Goal: Book appointment/travel/reservation

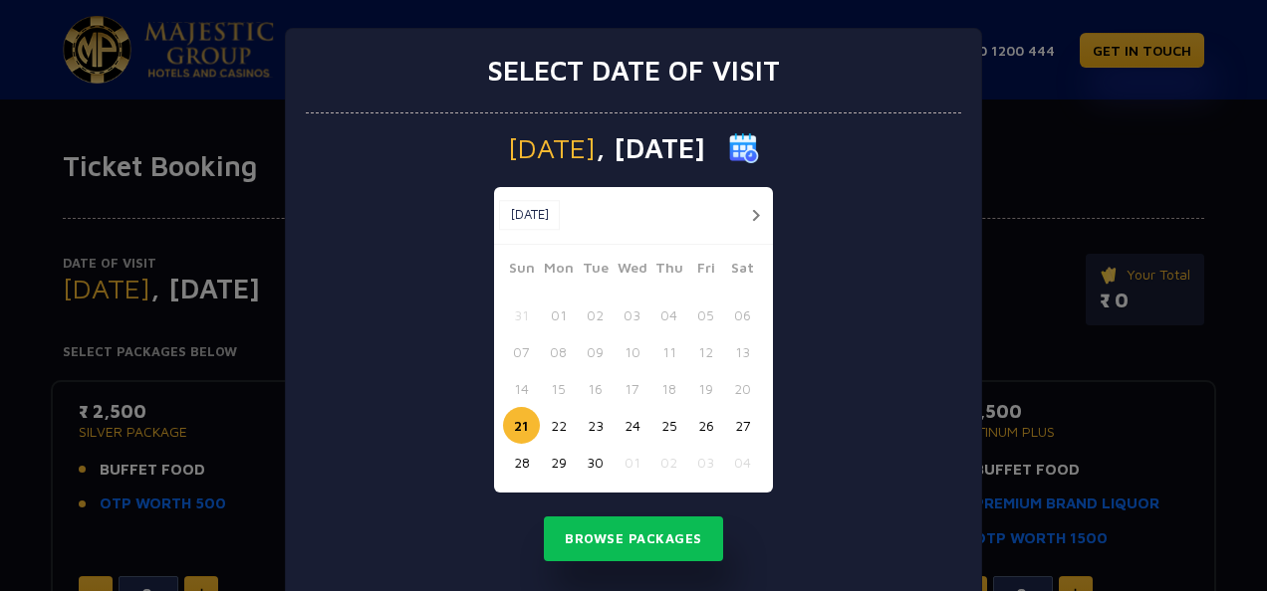
click at [552, 426] on button "22" at bounding box center [558, 425] width 37 height 37
click at [527, 425] on button "21" at bounding box center [521, 425] width 37 height 37
click at [613, 535] on button "Browse Packages" at bounding box center [633, 540] width 179 height 46
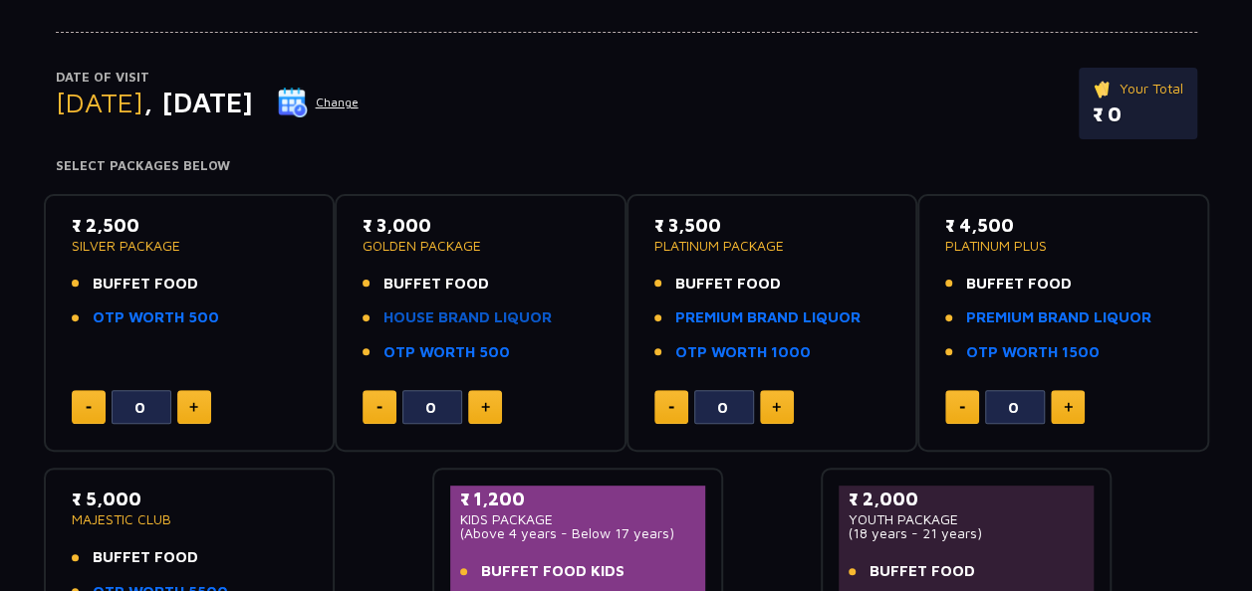
scroll to position [181, 0]
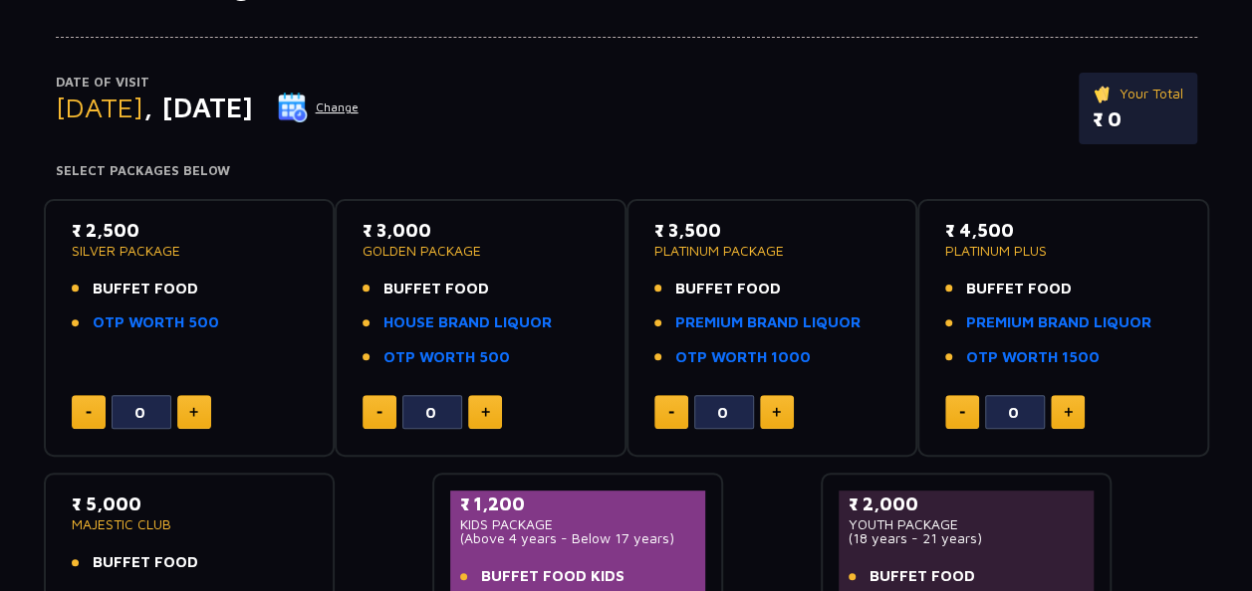
click at [359, 99] on button "Change" at bounding box center [318, 108] width 83 height 32
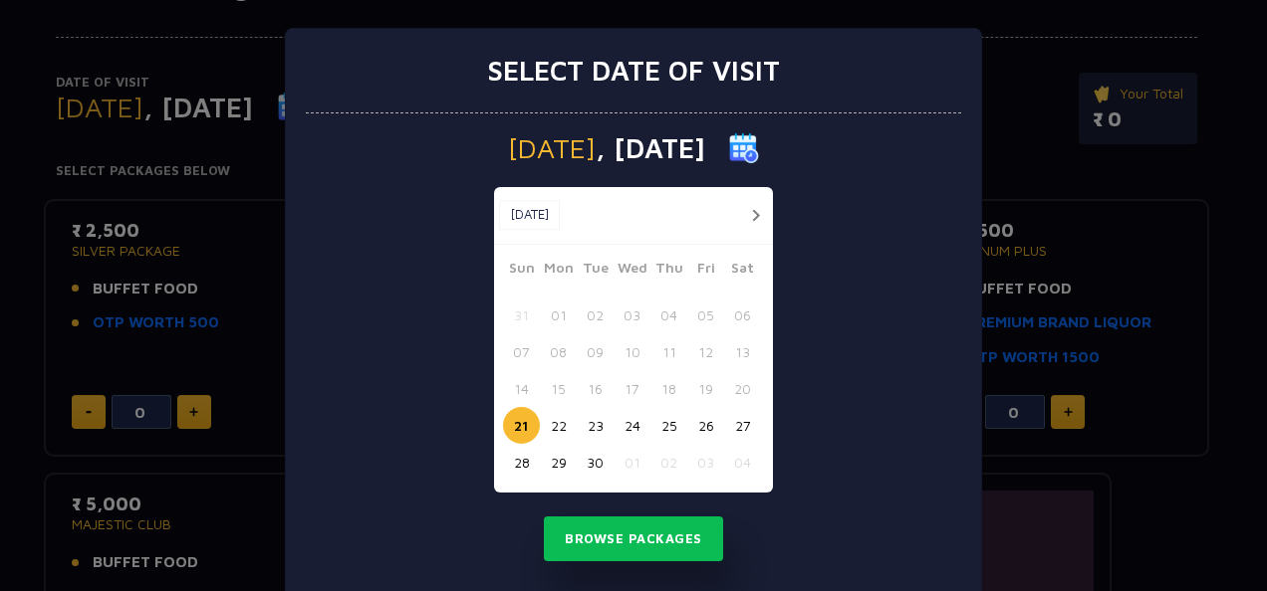
click at [589, 431] on button "23" at bounding box center [595, 425] width 37 height 37
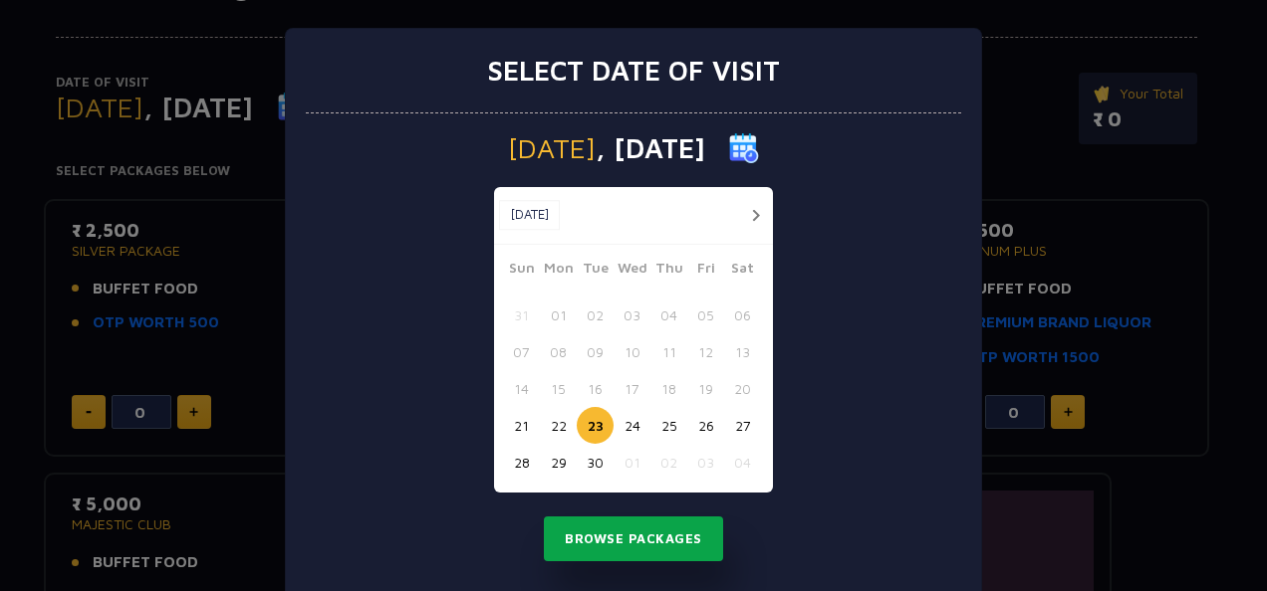
click at [600, 554] on button "Browse Packages" at bounding box center [633, 540] width 179 height 46
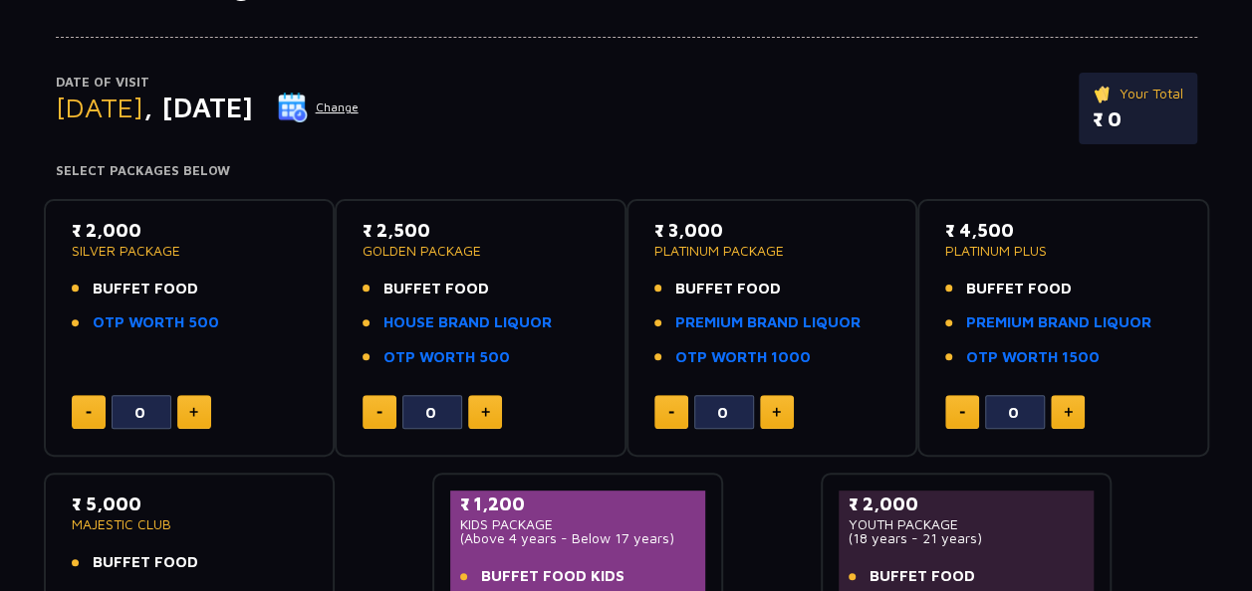
click at [359, 108] on button "Change" at bounding box center [318, 108] width 83 height 32
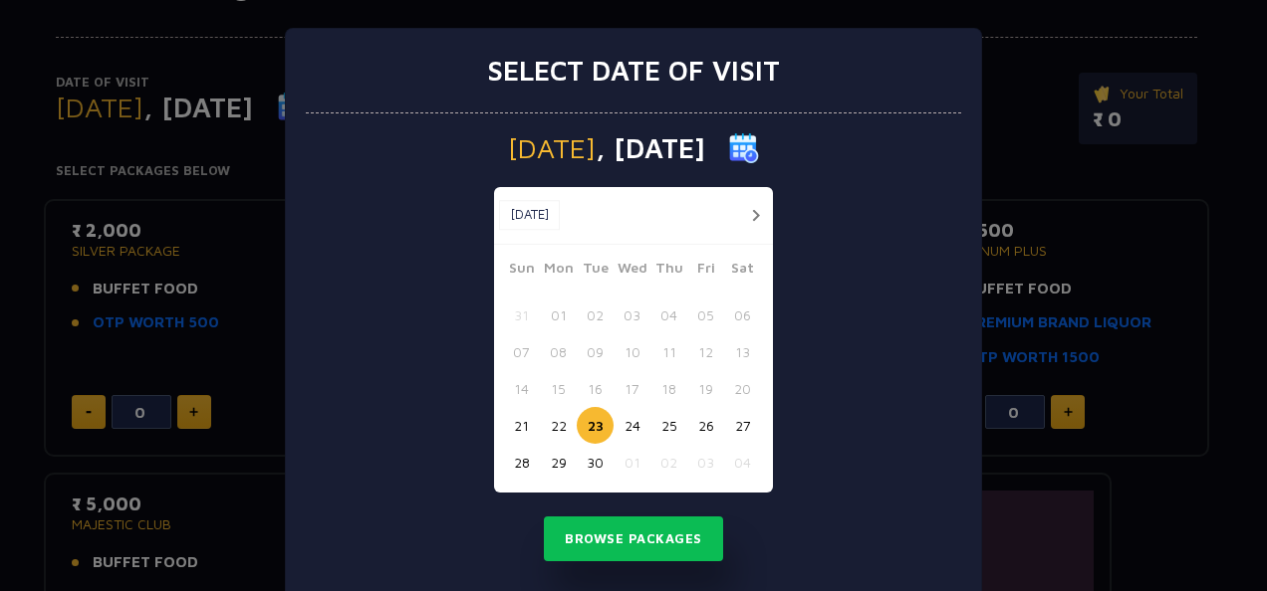
click at [506, 412] on button "21" at bounding box center [521, 425] width 37 height 37
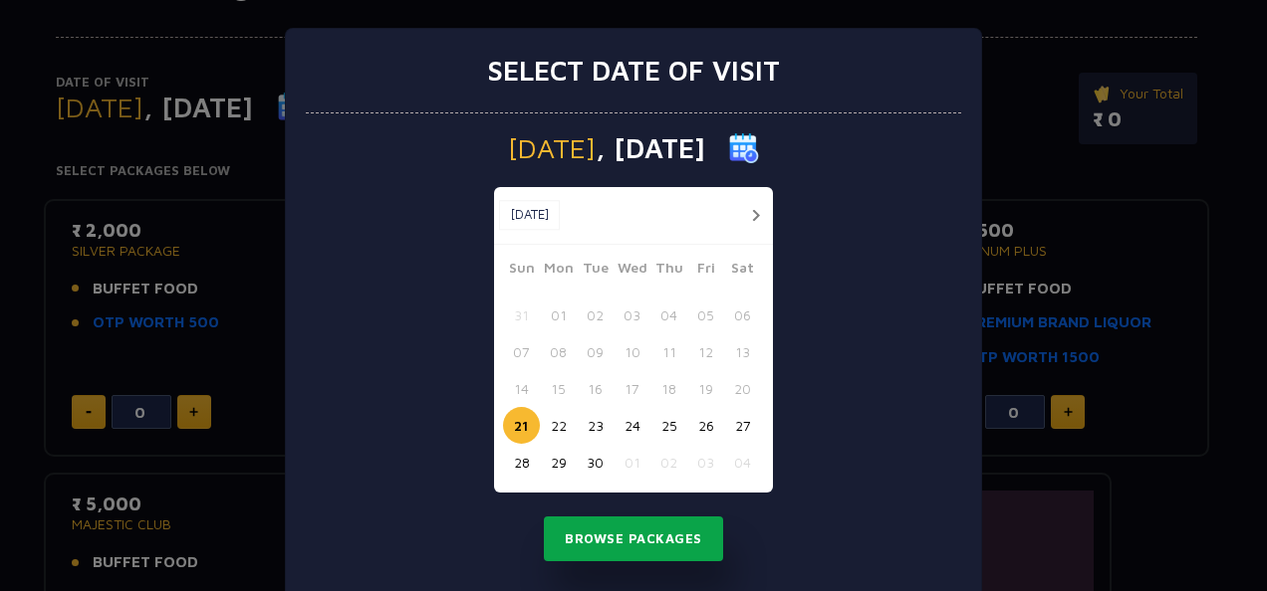
click at [593, 558] on button "Browse Packages" at bounding box center [633, 540] width 179 height 46
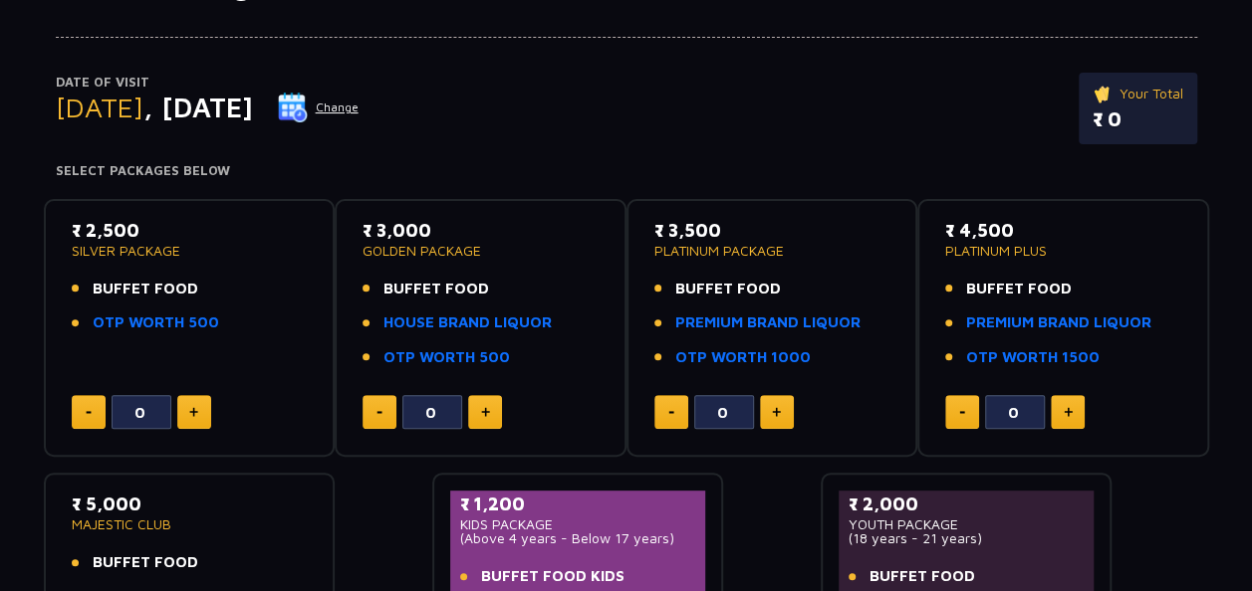
click at [359, 116] on button "Change" at bounding box center [318, 108] width 83 height 32
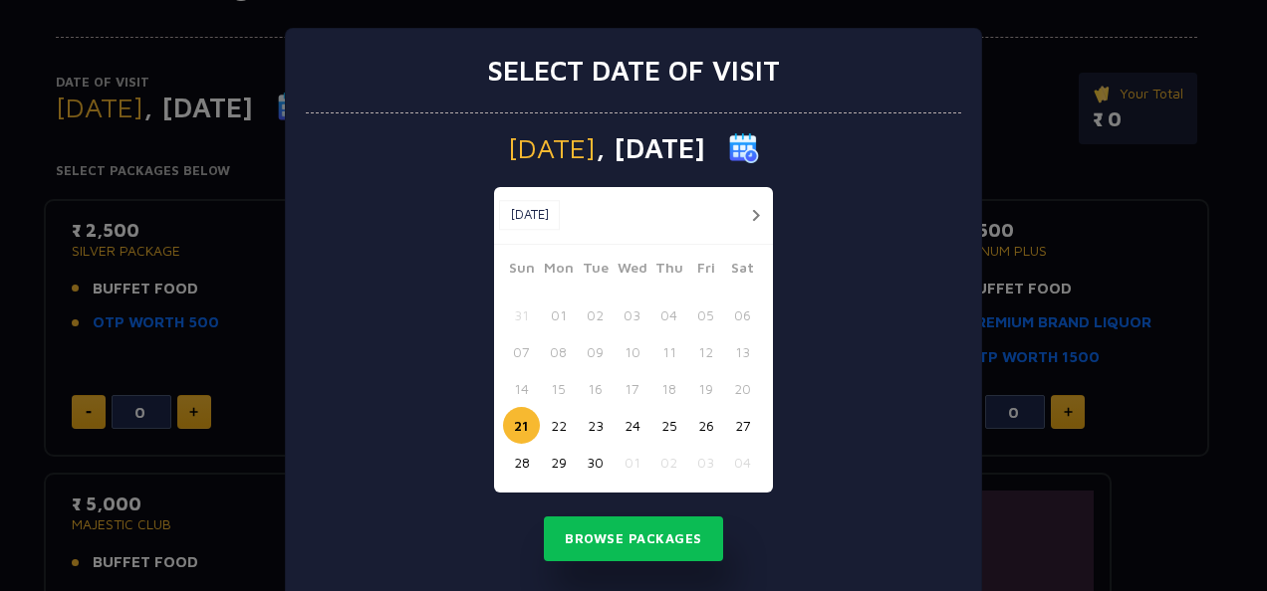
click at [72, 247] on div "Select date of visit [DATE] [DATE] [DATE] Sun Mon Tue Wed Thu Fri Sat 31 01 02 …" at bounding box center [633, 295] width 1267 height 591
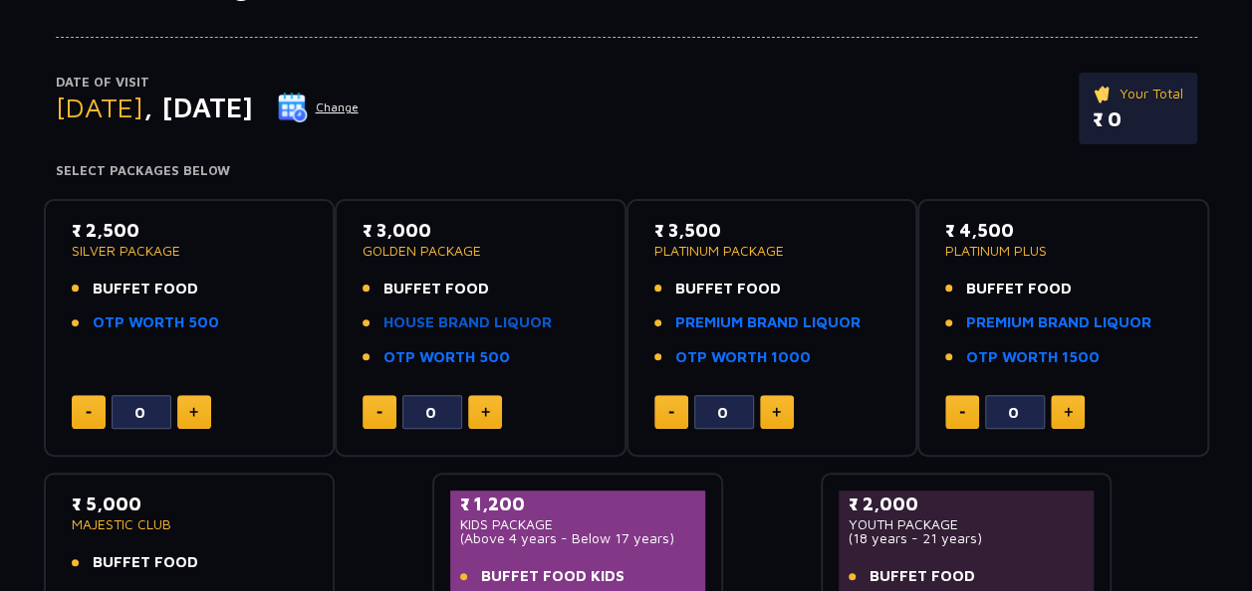
click at [422, 327] on link "HOUSE BRAND LIQUOR" at bounding box center [467, 323] width 168 height 23
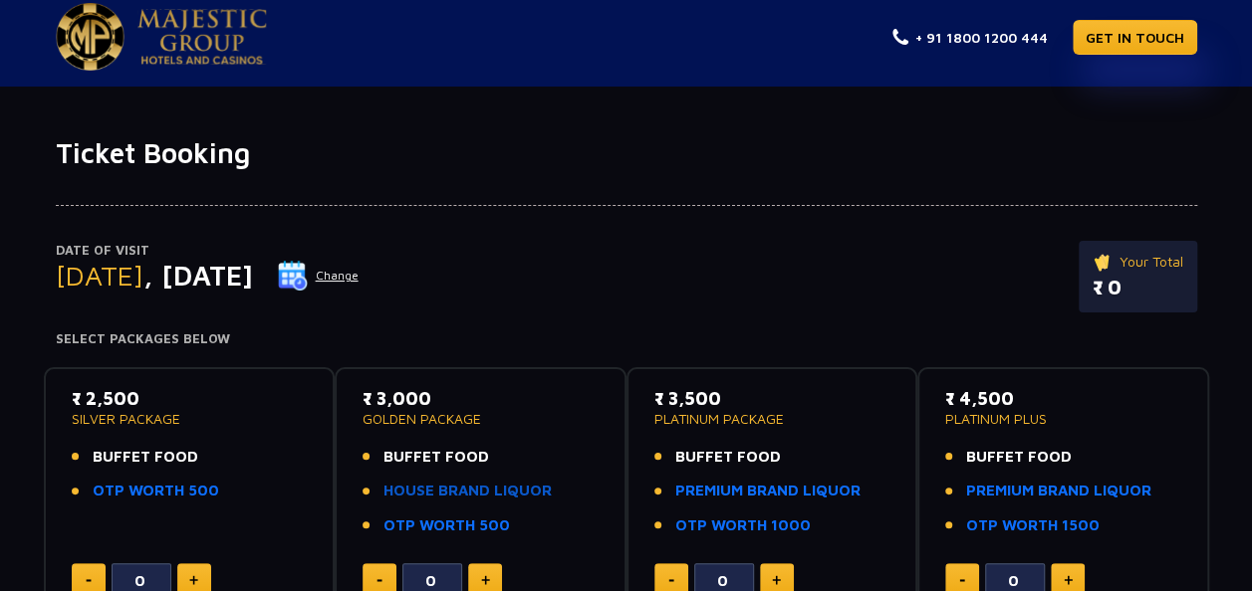
scroll to position [0, 0]
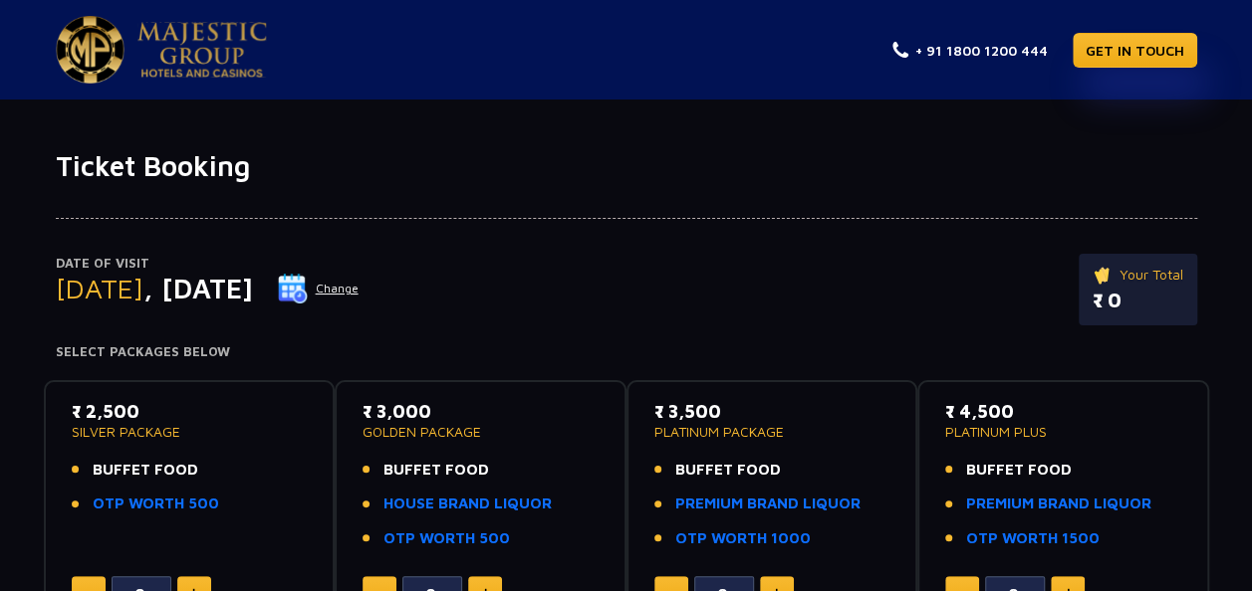
click at [170, 62] on img at bounding box center [201, 50] width 129 height 56
